Goal: Task Accomplishment & Management: Manage account settings

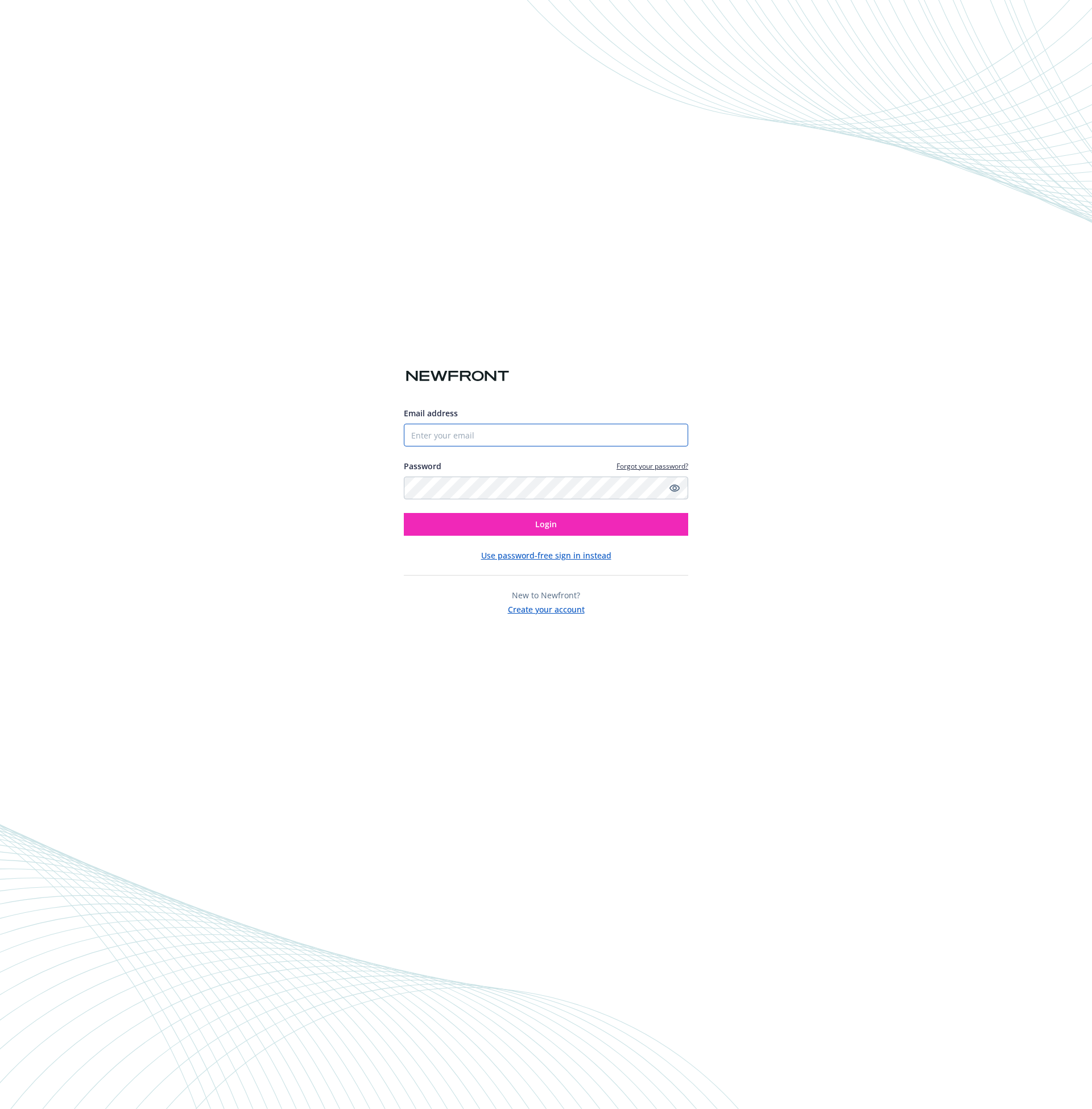
type input "[PERSON_NAME][EMAIL_ADDRESS][DOMAIN_NAME]"
click at [517, 431] on input "[PERSON_NAME][EMAIL_ADDRESS][DOMAIN_NAME]" at bounding box center [546, 435] width 285 height 23
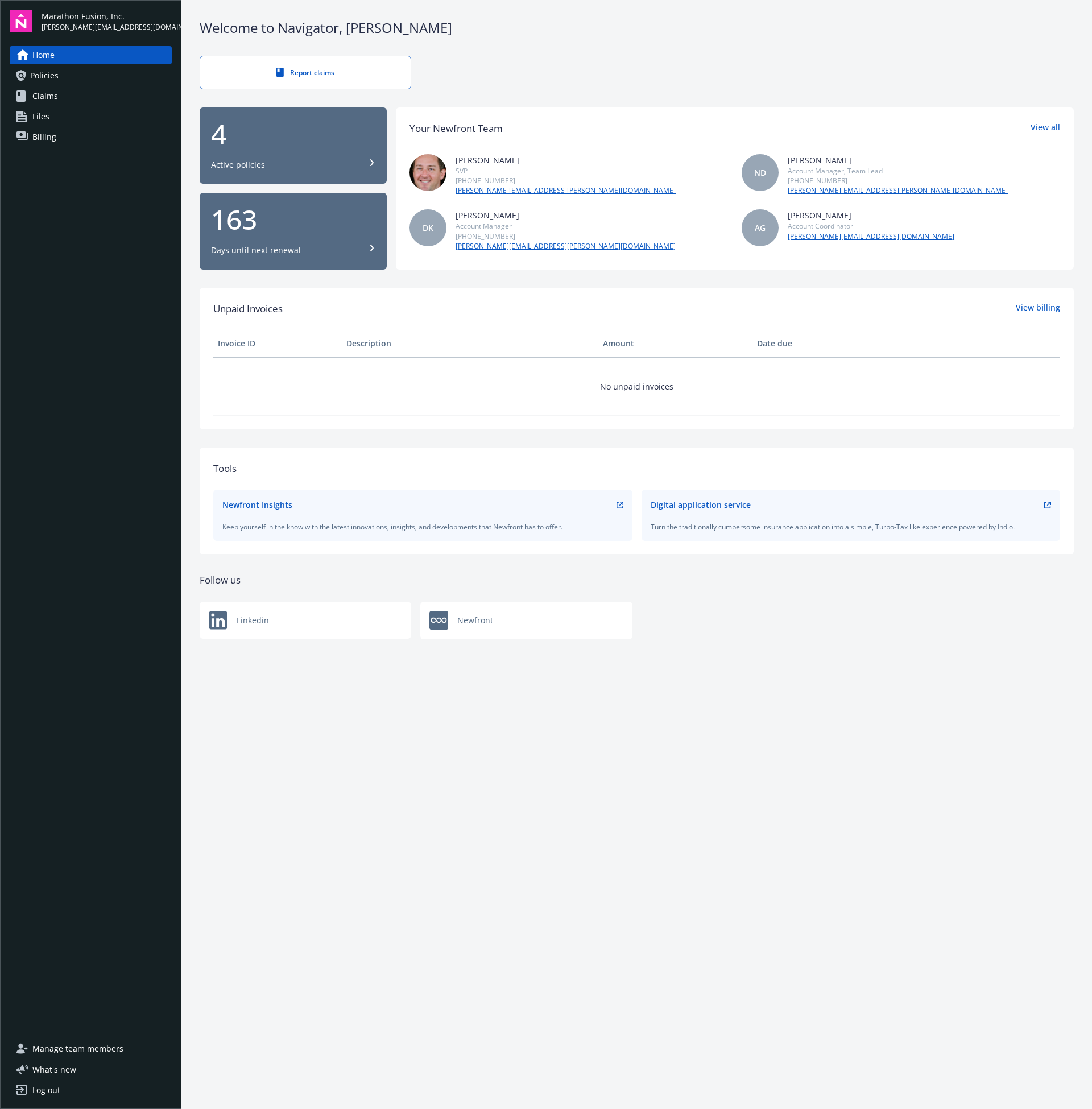
click at [90, 1051] on span "Manage team members" at bounding box center [78, 1049] width 91 height 18
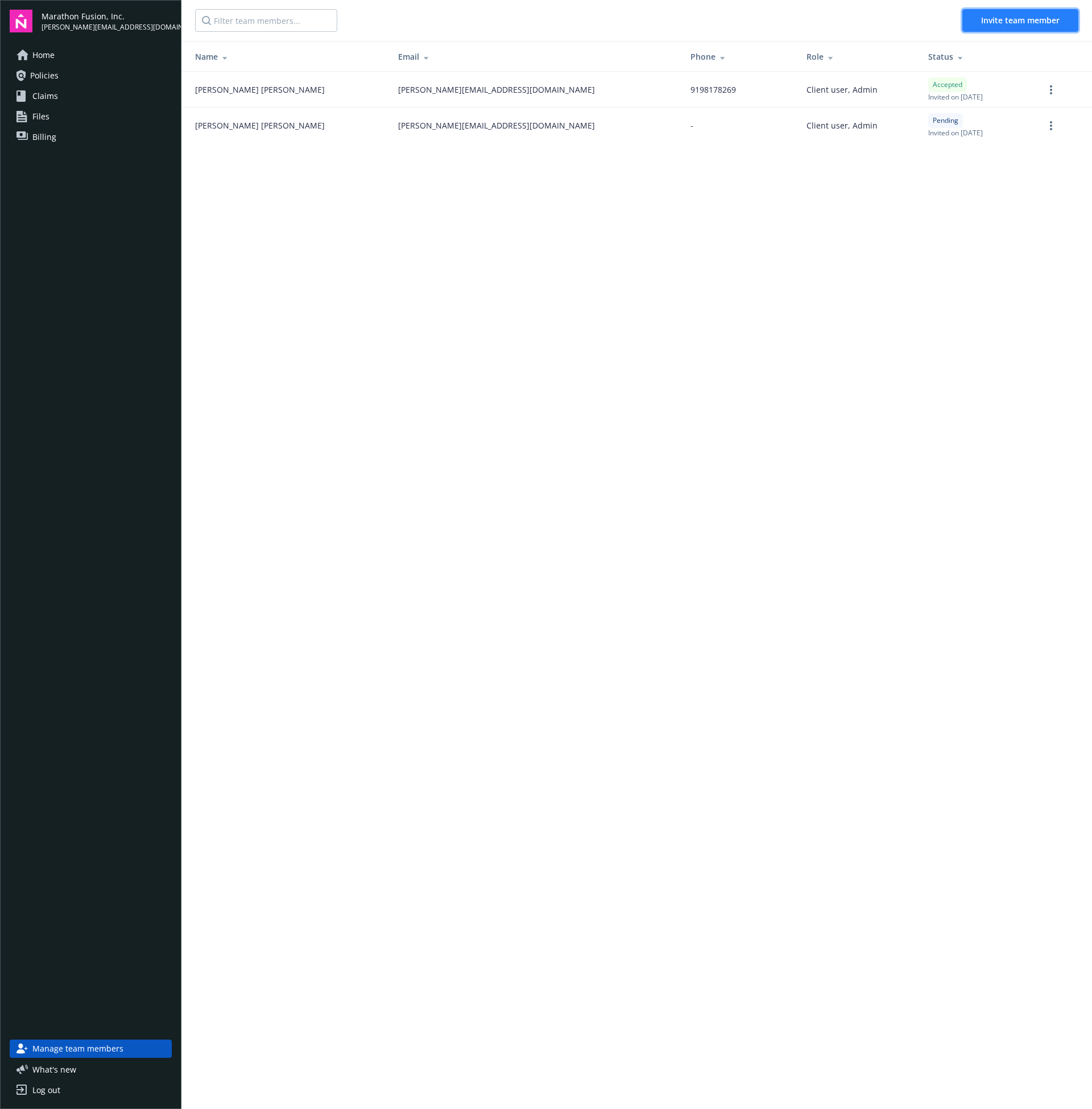
click at [1004, 20] on span "Invite team member" at bounding box center [1020, 20] width 78 height 11
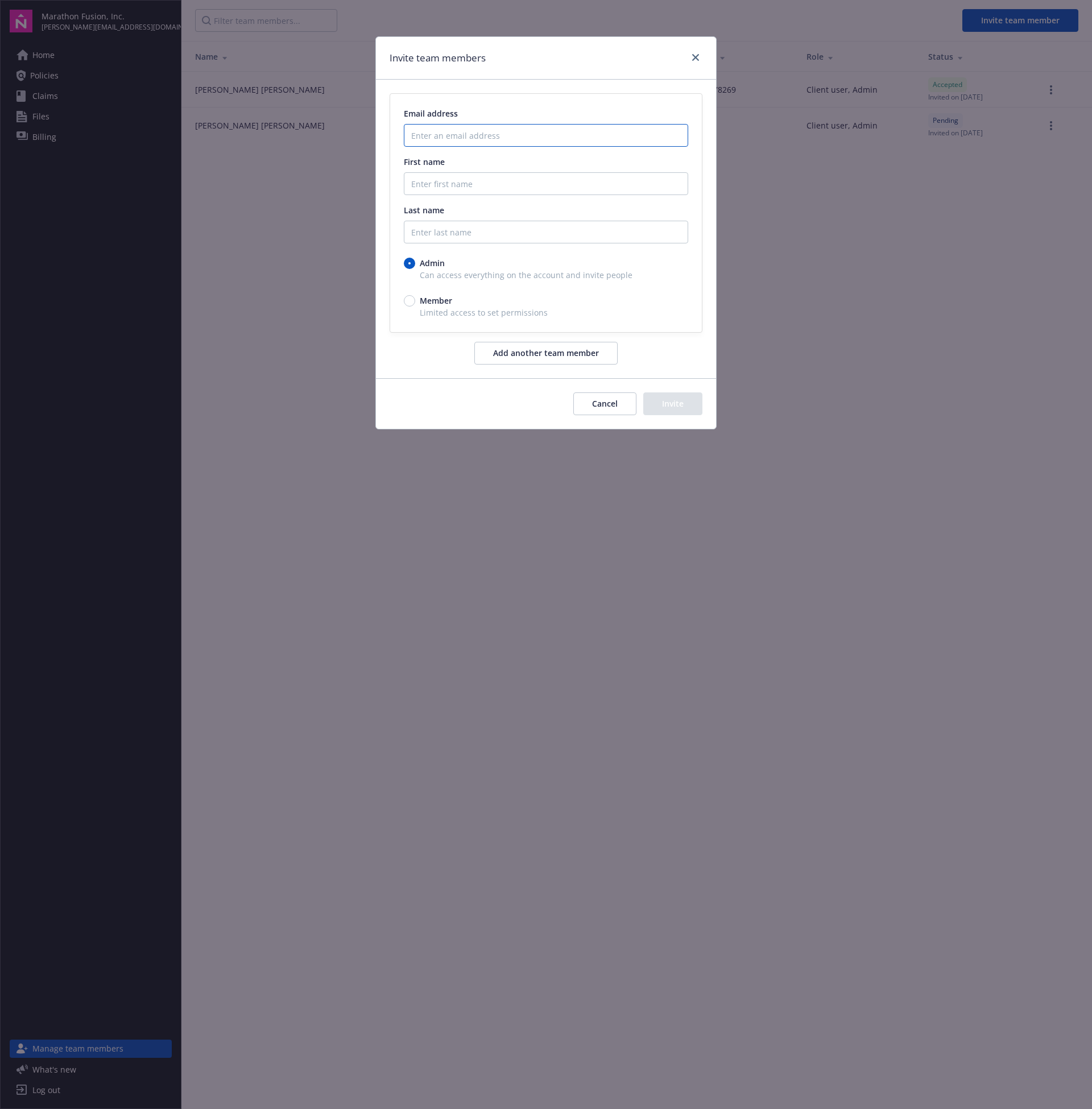
click at [495, 144] on input "Enter an email address" at bounding box center [546, 135] width 285 height 23
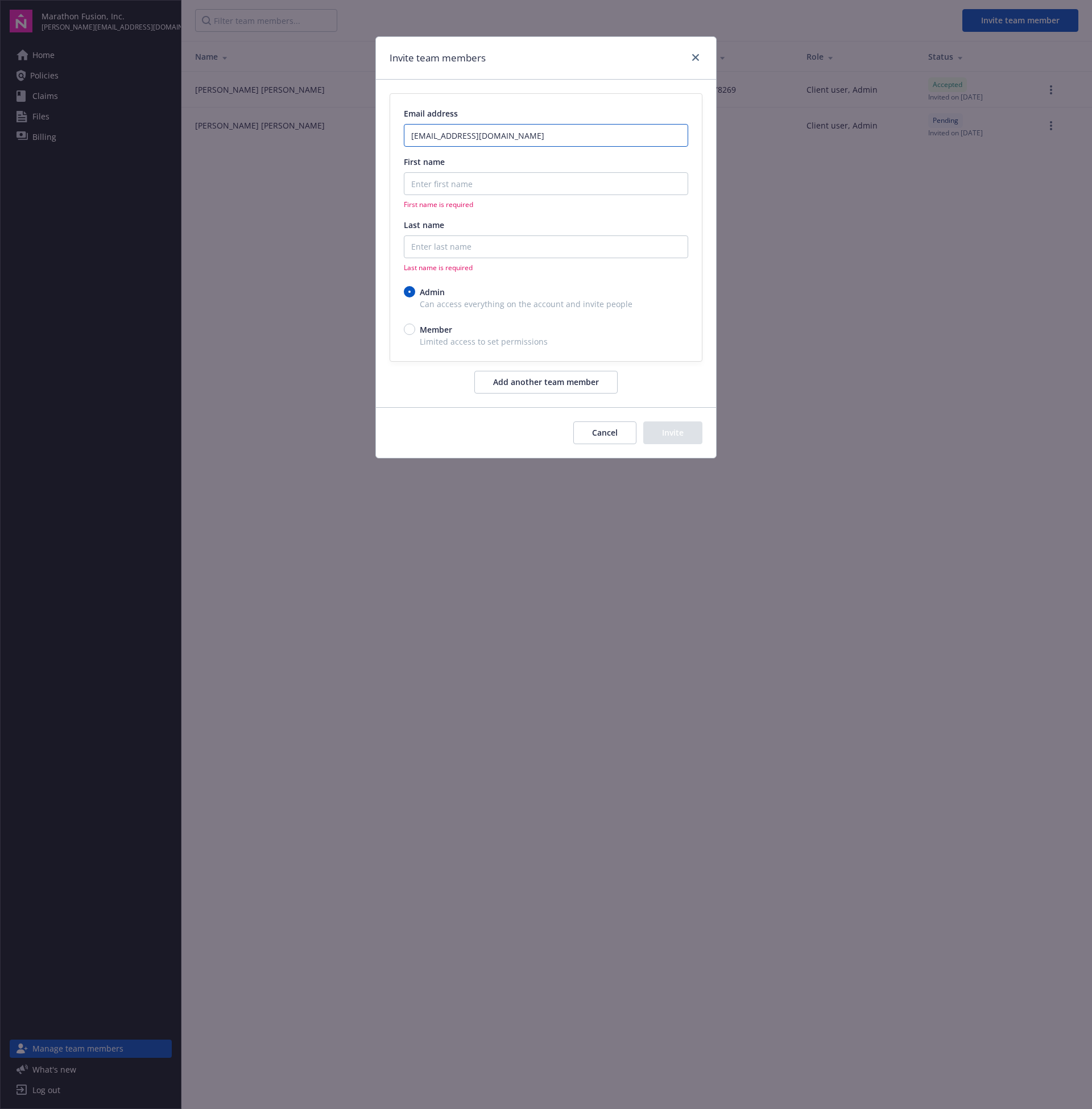
type input "ashley@marathonfusion.com"
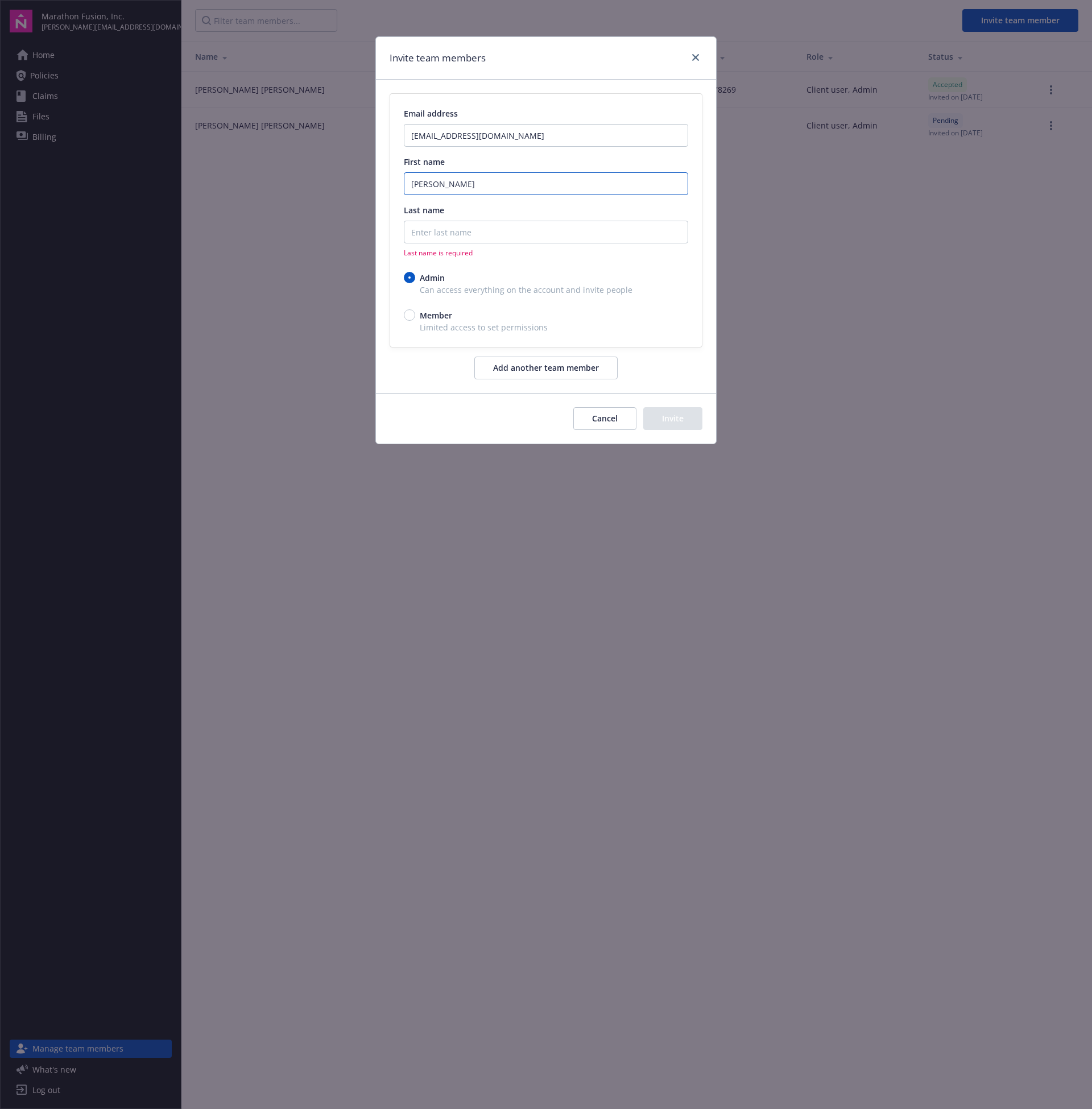
type input "Ashley"
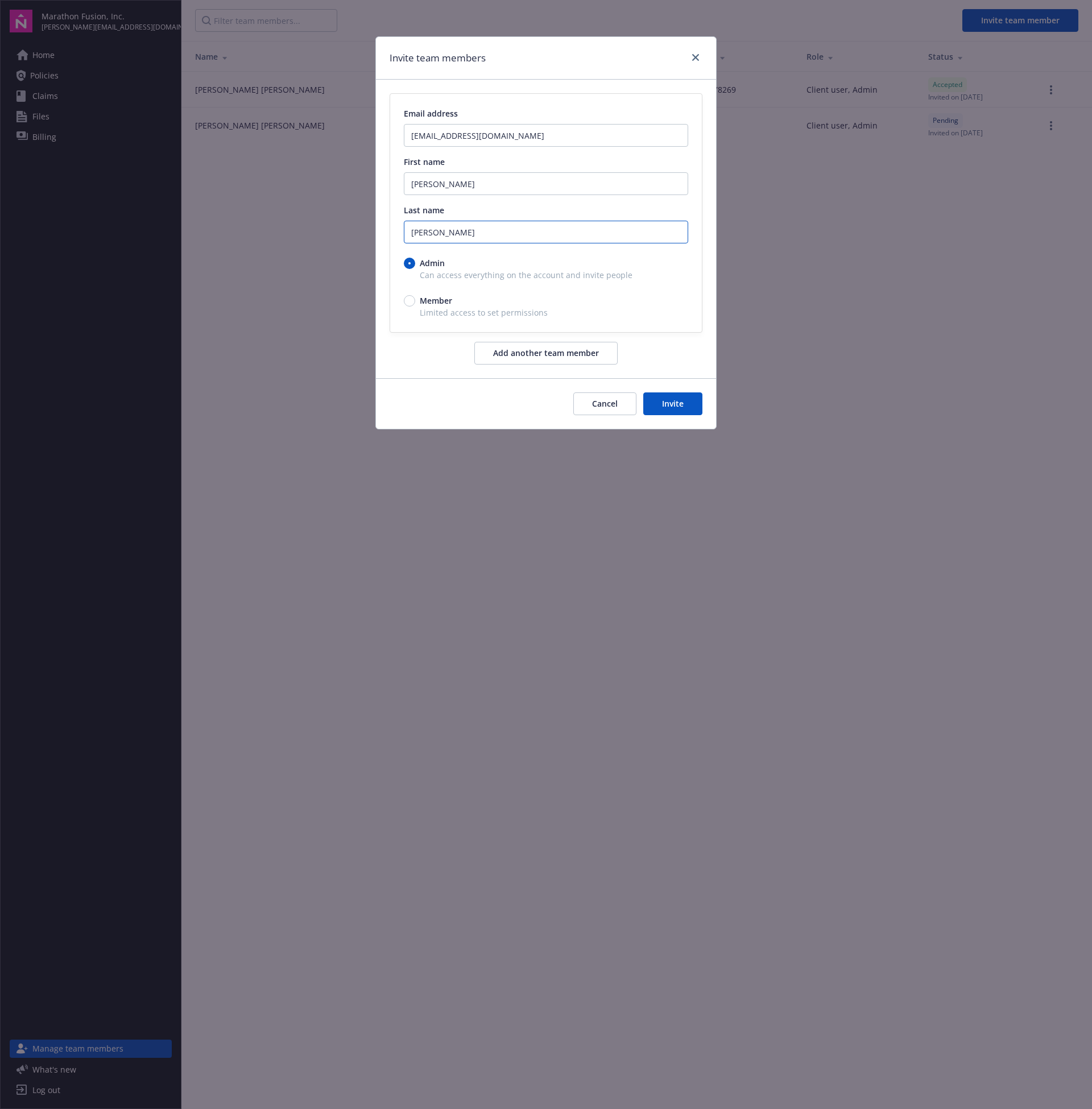
type input "Haylett"
drag, startPoint x: 668, startPoint y: 398, endPoint x: 661, endPoint y: 400, distance: 7.3
click at [668, 398] on button "Invite" at bounding box center [673, 404] width 59 height 23
